Goal: Navigation & Orientation: Find specific page/section

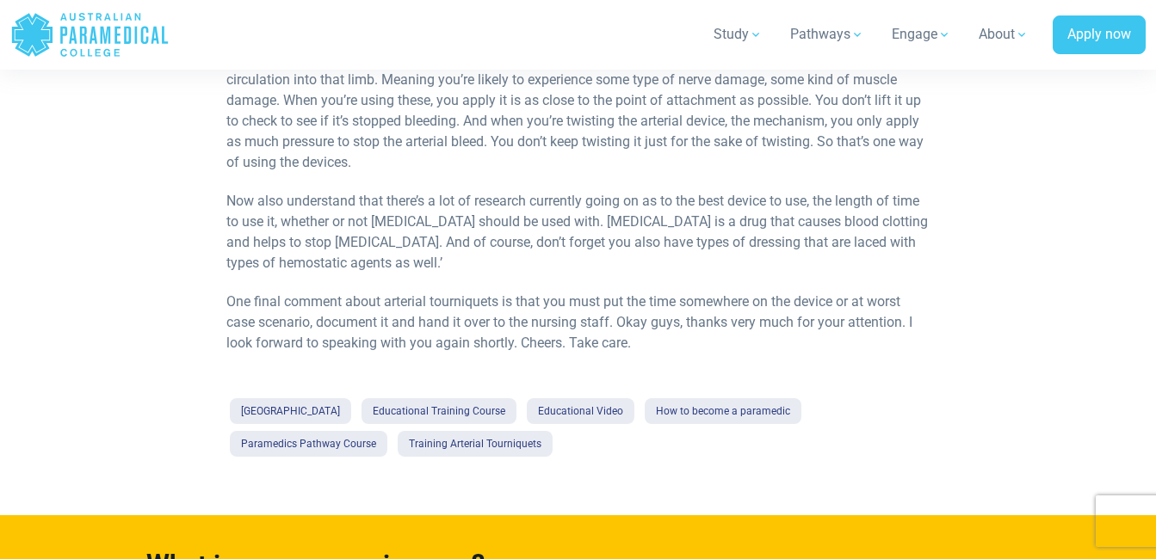
scroll to position [1312, 0]
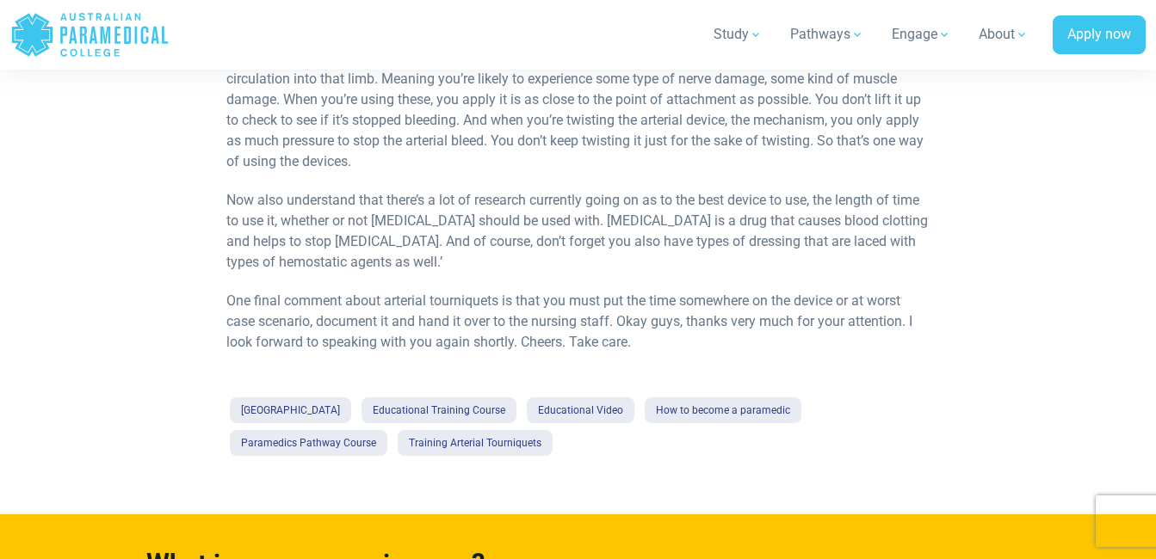
click at [285, 395] on div "Australian Paramedical College Educational Training Course Educational Video Ho…" at bounding box center [577, 426] width 703 height 65
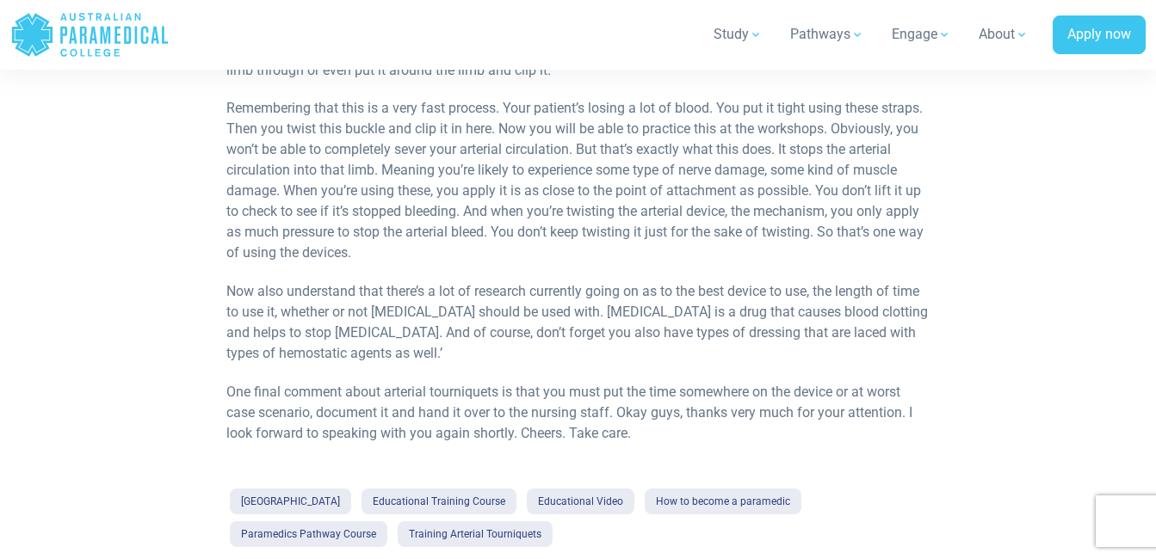
scroll to position [1219, 0]
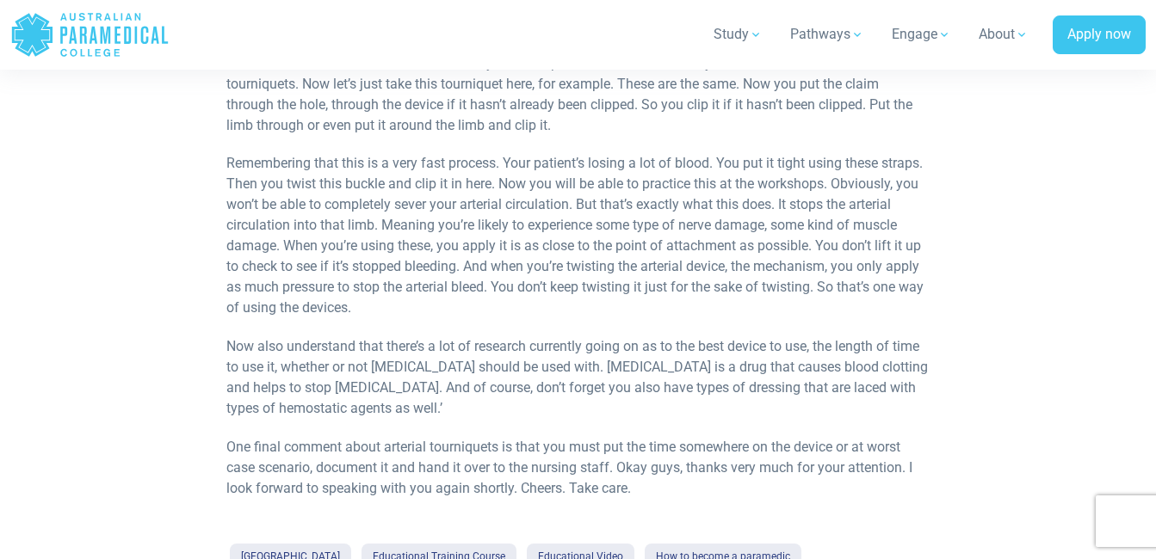
scroll to position [1164, 0]
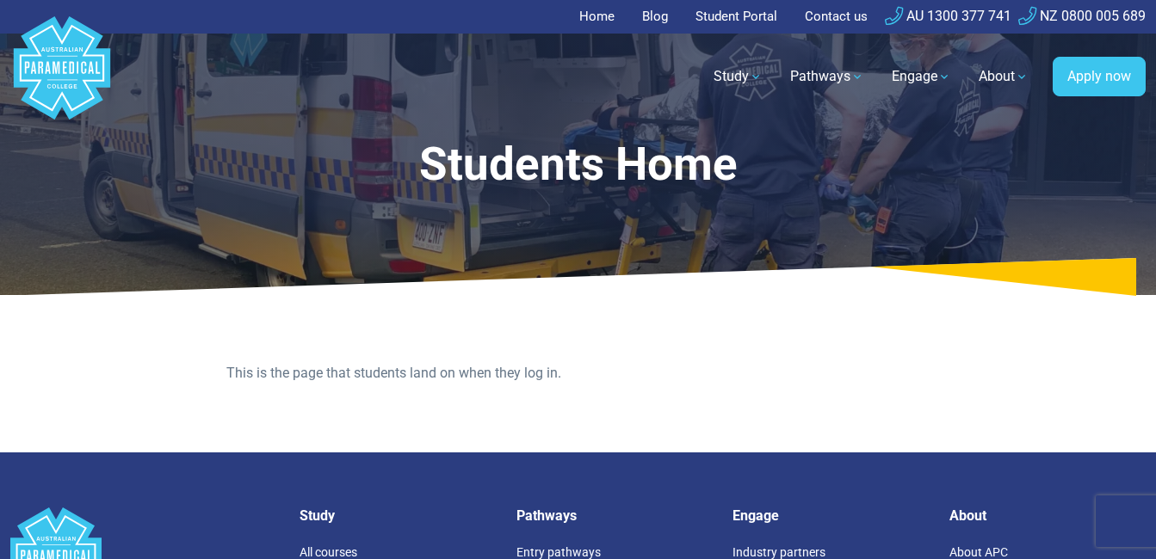
click at [713, 9] on link "Student Portal" at bounding box center [736, 17] width 102 height 34
